Goal: Information Seeking & Learning: Find specific fact

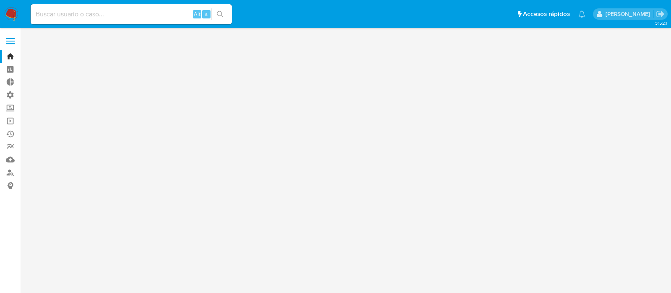
click at [134, 12] on input at bounding box center [131, 14] width 201 height 11
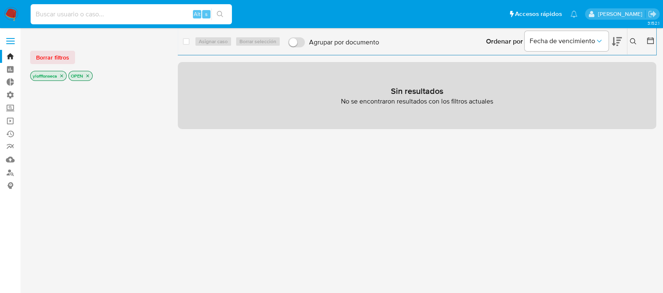
click at [119, 20] on div "Alt s" at bounding box center [131, 14] width 201 height 20
click at [123, 9] on input at bounding box center [131, 14] width 201 height 11
type input "yani_loff@hotmail.com"
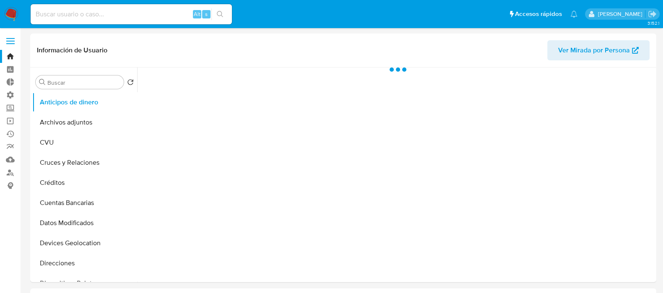
select select "10"
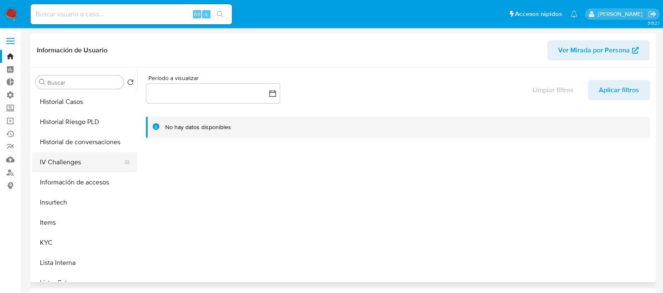
scroll to position [314, 0]
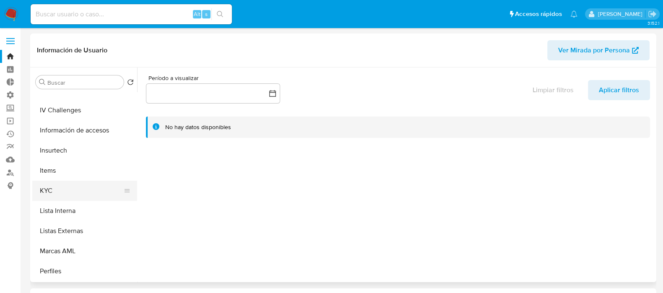
click at [77, 200] on button "KYC" at bounding box center [81, 191] width 98 height 20
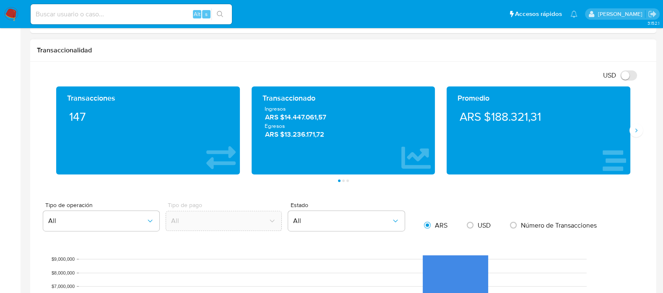
scroll to position [419, 0]
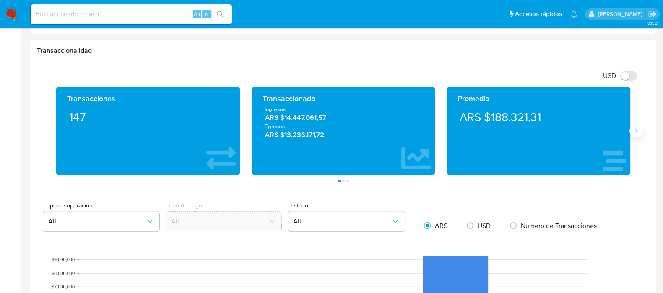
click at [636, 132] on icon "Siguiente" at bounding box center [636, 131] width 7 height 7
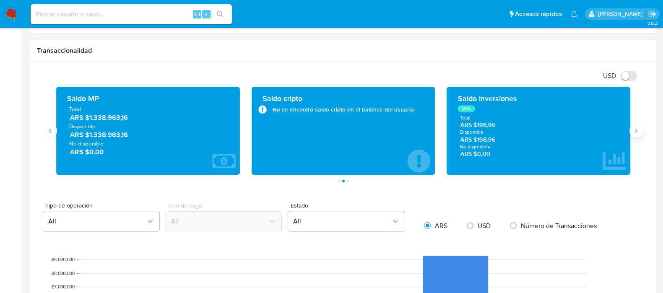
click at [636, 132] on icon "Siguiente" at bounding box center [636, 131] width 7 height 7
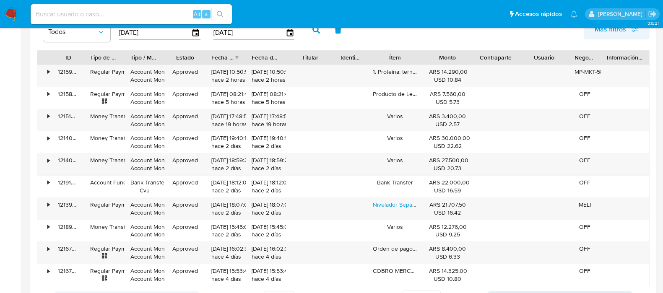
scroll to position [892, 0]
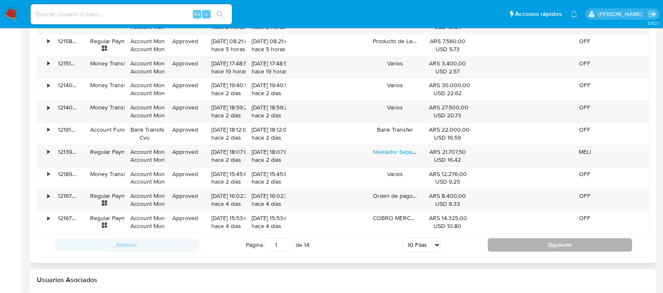
click at [526, 241] on button "Siguiente" at bounding box center [560, 244] width 144 height 13
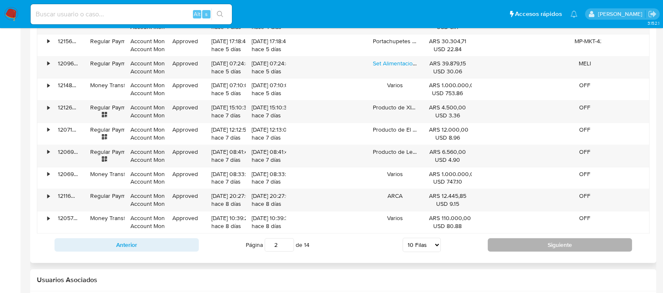
click at [531, 247] on button "Siguiente" at bounding box center [560, 244] width 144 height 13
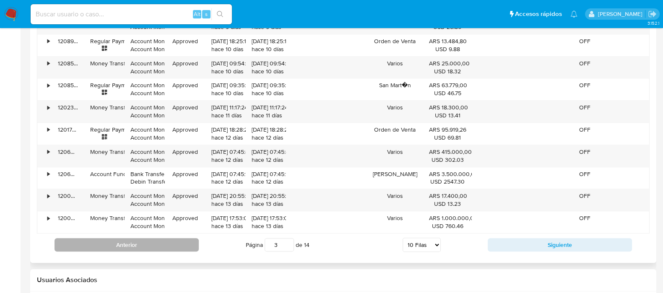
click at [153, 242] on button "Anterior" at bounding box center [127, 244] width 144 height 13
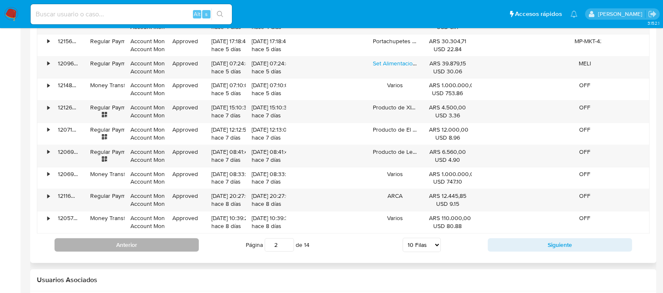
click at [158, 240] on button "Anterior" at bounding box center [127, 244] width 144 height 13
type input "1"
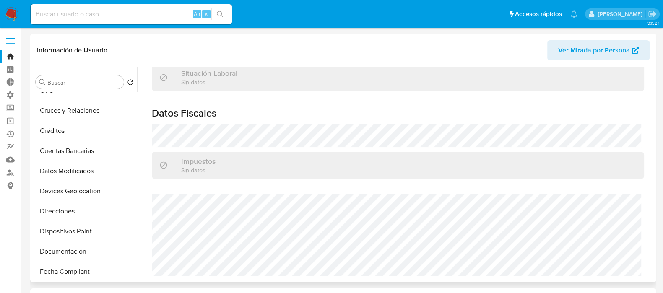
scroll to position [0, 0]
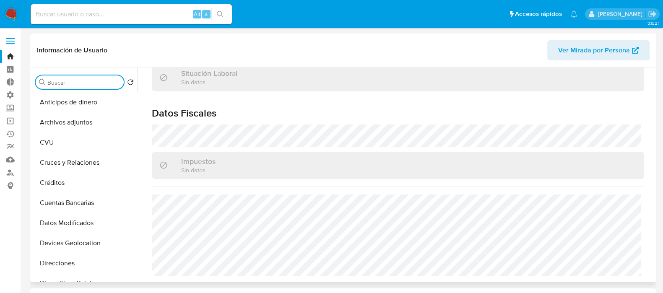
click at [71, 82] on input "Buscar" at bounding box center [83, 83] width 73 height 8
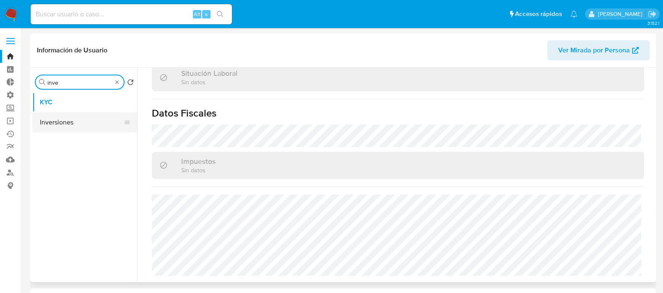
type input "inve"
click at [73, 127] on button "Inversiones" at bounding box center [81, 122] width 98 height 20
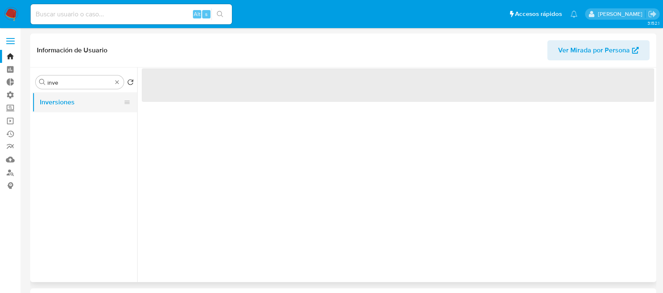
click at [52, 99] on button "Inversiones" at bounding box center [81, 102] width 98 height 20
click at [434, 179] on div "‌" at bounding box center [395, 175] width 517 height 215
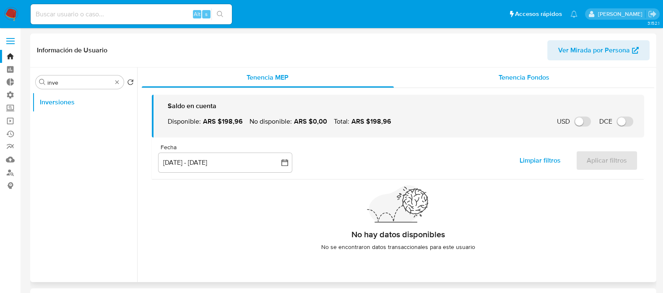
click at [529, 85] on div "Tenencia Fondos" at bounding box center [524, 78] width 261 height 20
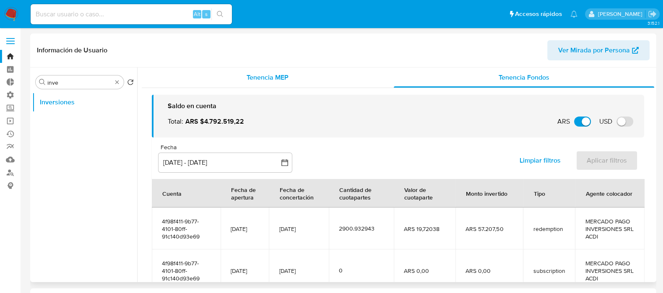
click at [269, 79] on span "Tenencia MEP" at bounding box center [268, 78] width 42 height 10
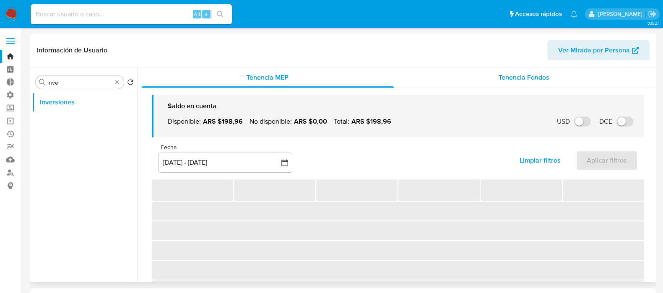
click at [513, 81] on span "Tenencia Fondos" at bounding box center [524, 78] width 51 height 10
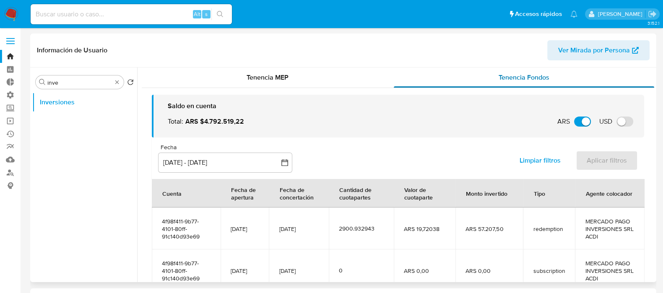
click at [511, 87] on div "Tenencia Fondos" at bounding box center [524, 78] width 261 height 20
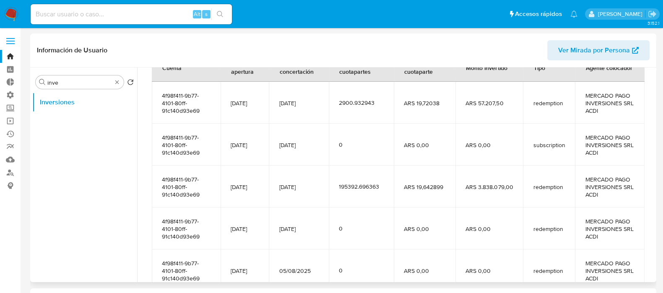
scroll to position [186, 0]
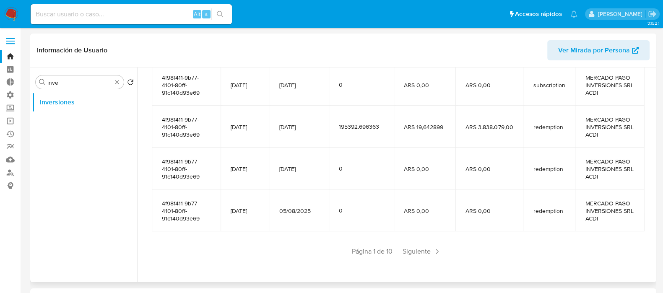
click at [422, 261] on div "Saldo en cuenta Total : ARS $4.792.519,22 ARS Cambiar entre moneda local y ARS …" at bounding box center [398, 90] width 513 height 376
click at [422, 254] on span "Siguiente" at bounding box center [422, 251] width 45 height 13
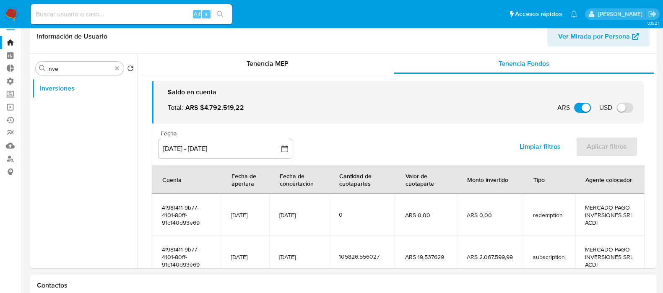
scroll to position [0, 0]
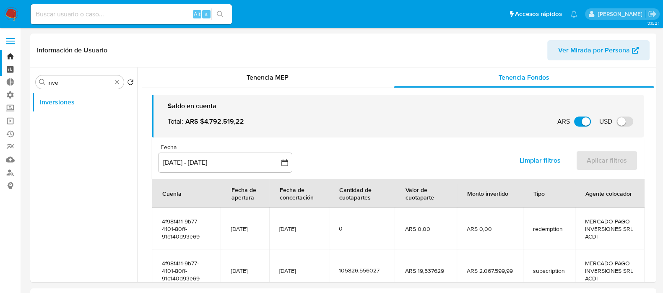
drag, startPoint x: 77, startPoint y: 80, endPoint x: 19, endPoint y: 70, distance: 58.7
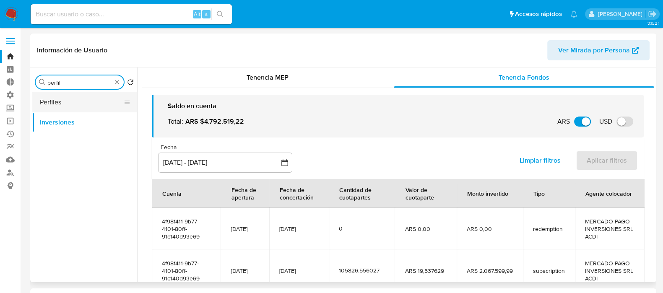
type input "perfil"
click at [50, 102] on button "Perfiles" at bounding box center [81, 102] width 98 height 20
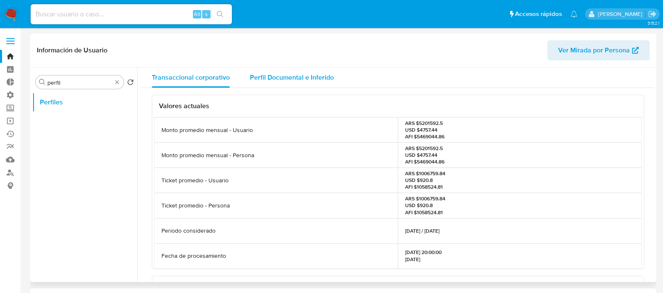
click at [301, 86] on div "Perfil Documental e Inferido" at bounding box center [292, 78] width 84 height 20
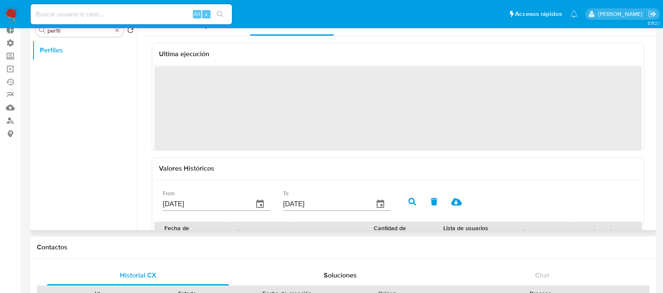
click at [103, 147] on ul "Perfiles" at bounding box center [84, 134] width 105 height 189
click at [274, 159] on div "Valores Históricos" at bounding box center [398, 169] width 492 height 22
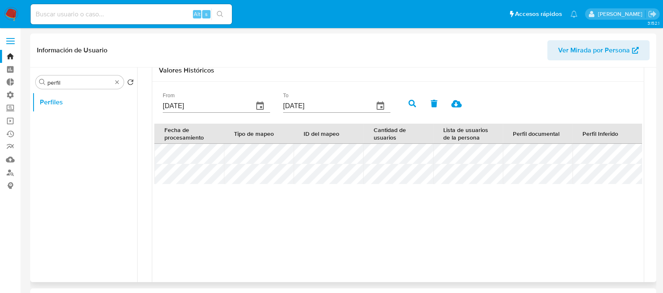
scroll to position [279, 0]
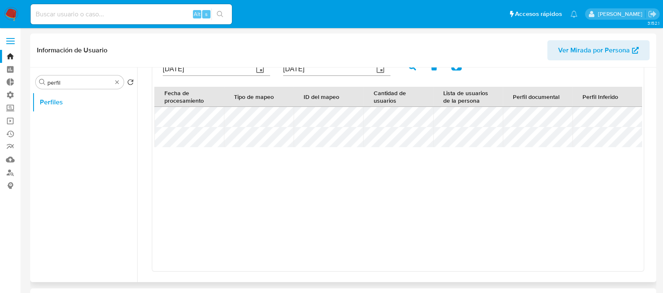
click at [530, 215] on div "Fecha de procesamiento Tipo de mapeo ID del mapeo Cantidad de usuarios Lista de…" at bounding box center [398, 179] width 488 height 185
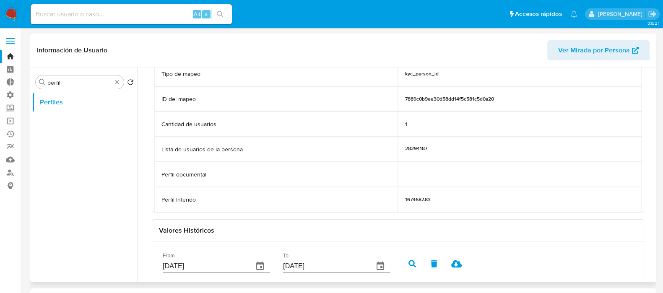
scroll to position [16, 0]
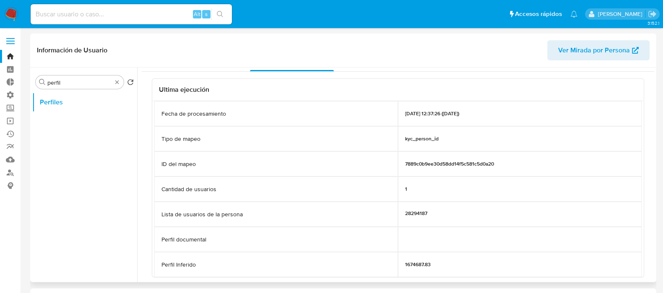
click at [496, 241] on div at bounding box center [520, 239] width 244 height 25
click at [488, 238] on div at bounding box center [520, 239] width 244 height 25
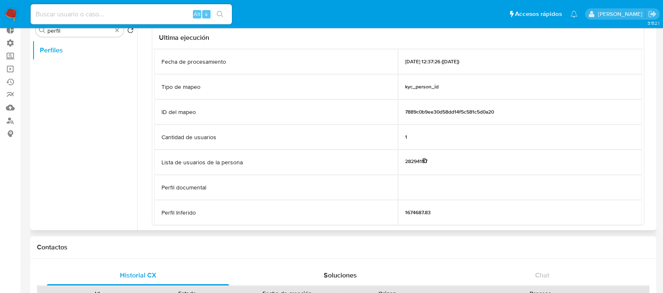
click at [425, 160] on icon at bounding box center [425, 160] width 4 height 5
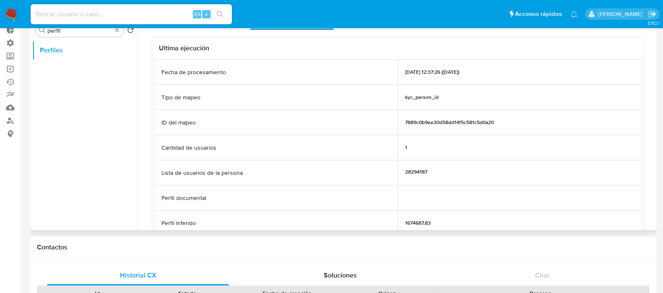
scroll to position [0, 0]
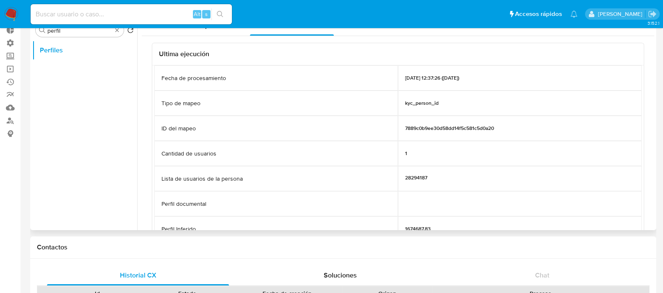
click at [451, 122] on div "7889c0b9ee30d58dd14f5c581c5d0a20" at bounding box center [520, 128] width 244 height 25
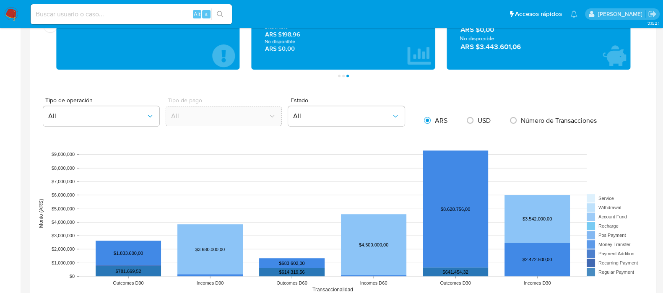
scroll to position [419, 0]
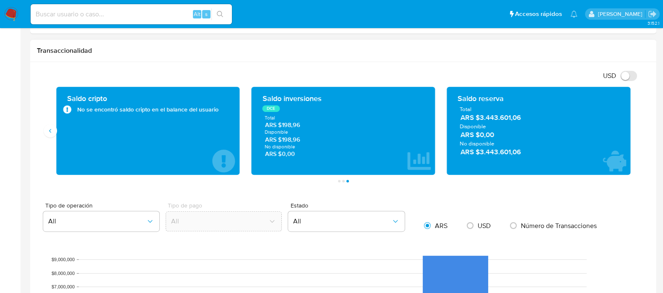
click at [58, 137] on div "Saldo cripto No se encontró saldo cripto en el balance del usuario" at bounding box center [148, 131] width 184 height 88
click at [57, 133] on div "Saldo cripto No se encontró saldo cripto en el balance del usuario" at bounding box center [148, 131] width 184 height 88
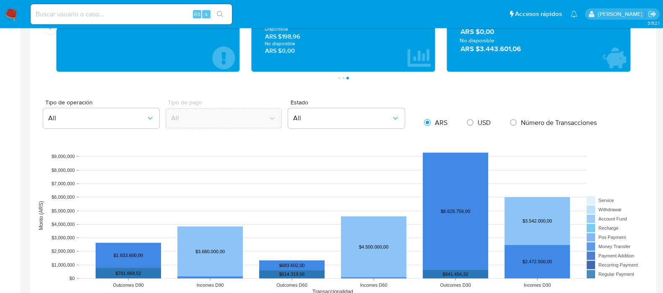
scroll to position [525, 0]
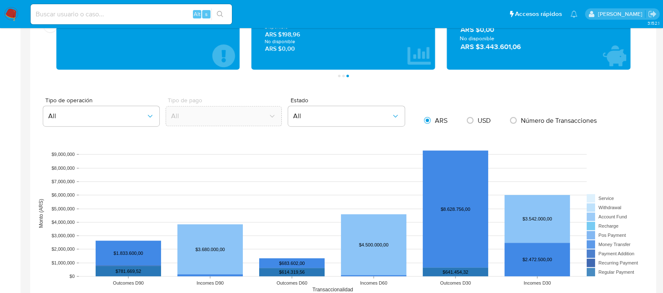
click at [595, 154] on rect at bounding box center [343, 214] width 613 height 168
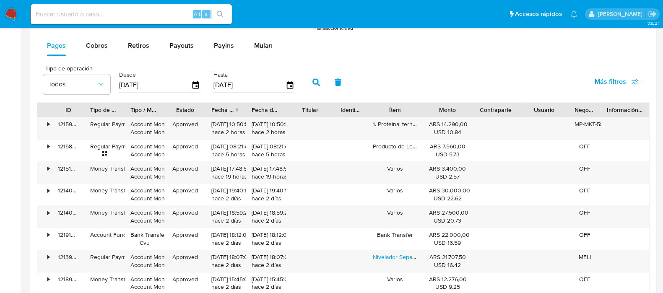
scroll to position [839, 0]
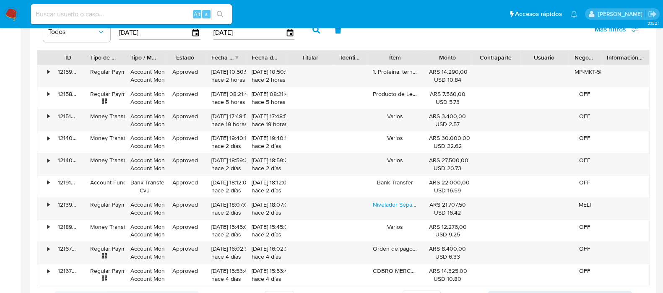
click at [184, 169] on div "Approved" at bounding box center [185, 165] width 40 height 22
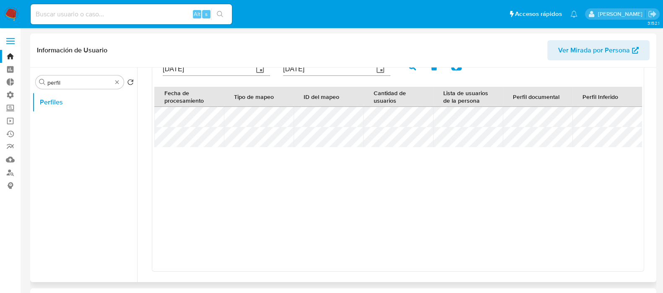
click at [448, 224] on div "Fecha de procesamiento Tipo de mapeo ID del mapeo Cantidad de usuarios Lista de…" at bounding box center [398, 179] width 488 height 185
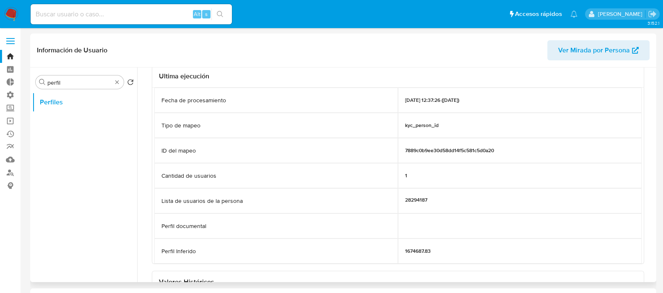
scroll to position [0, 0]
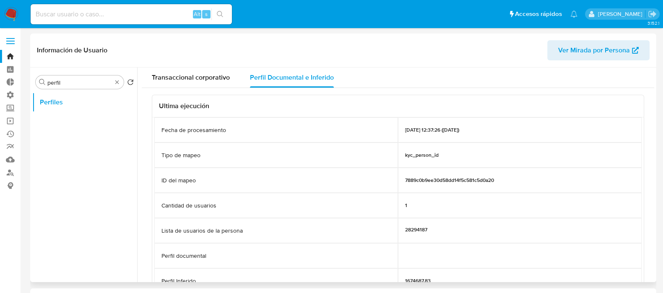
click at [448, 223] on div "28294187" at bounding box center [520, 230] width 244 height 25
click at [298, 147] on div "Tipo de mapeo" at bounding box center [276, 155] width 244 height 25
click at [478, 186] on div "7889c0b9ee30d58dd14f5c581c5d0a20" at bounding box center [520, 180] width 244 height 25
click at [293, 137] on div "Fecha de procesamiento" at bounding box center [276, 130] width 244 height 25
click at [261, 133] on div "Fecha de procesamiento" at bounding box center [276, 130] width 244 height 25
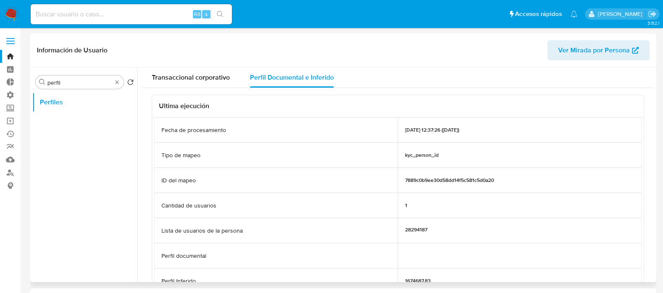
click at [483, 133] on div "02/08/2025 12:37:26 (hace 11 días)" at bounding box center [520, 130] width 244 height 25
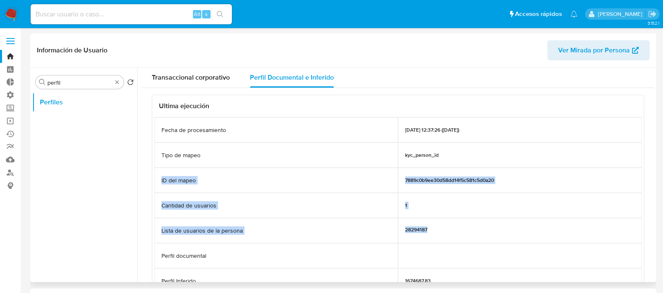
drag, startPoint x: 483, startPoint y: 149, endPoint x: 502, endPoint y: 267, distance: 119.1
click at [501, 262] on div "Fecha de procesamiento 02/08/2025 12:37:26 (hace 11 días) Tipo de mapeo kyc_per…" at bounding box center [398, 206] width 488 height 176
click at [503, 240] on div "28294187" at bounding box center [520, 230] width 244 height 25
drag, startPoint x: 503, startPoint y: 240, endPoint x: 422, endPoint y: 168, distance: 108.2
click at [423, 168] on div "Fecha de procesamiento 02/08/2025 12:37:26 (hace 11 días) Tipo de mapeo kyc_per…" at bounding box center [398, 206] width 488 height 176
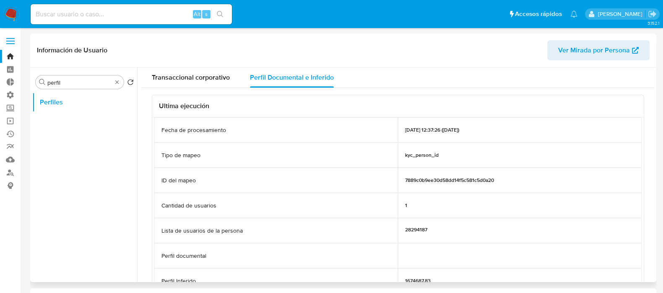
click at [466, 197] on div "1" at bounding box center [520, 205] width 244 height 25
click at [338, 223] on div "Lista de usuarios de la persona" at bounding box center [276, 230] width 244 height 25
click at [203, 87] on div "Transaccional corporativo" at bounding box center [191, 78] width 78 height 20
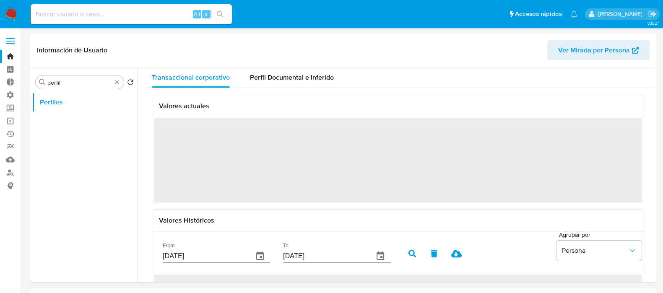
click at [14, 55] on link "Bandeja" at bounding box center [50, 56] width 100 height 13
